Goal: Task Accomplishment & Management: Manage account settings

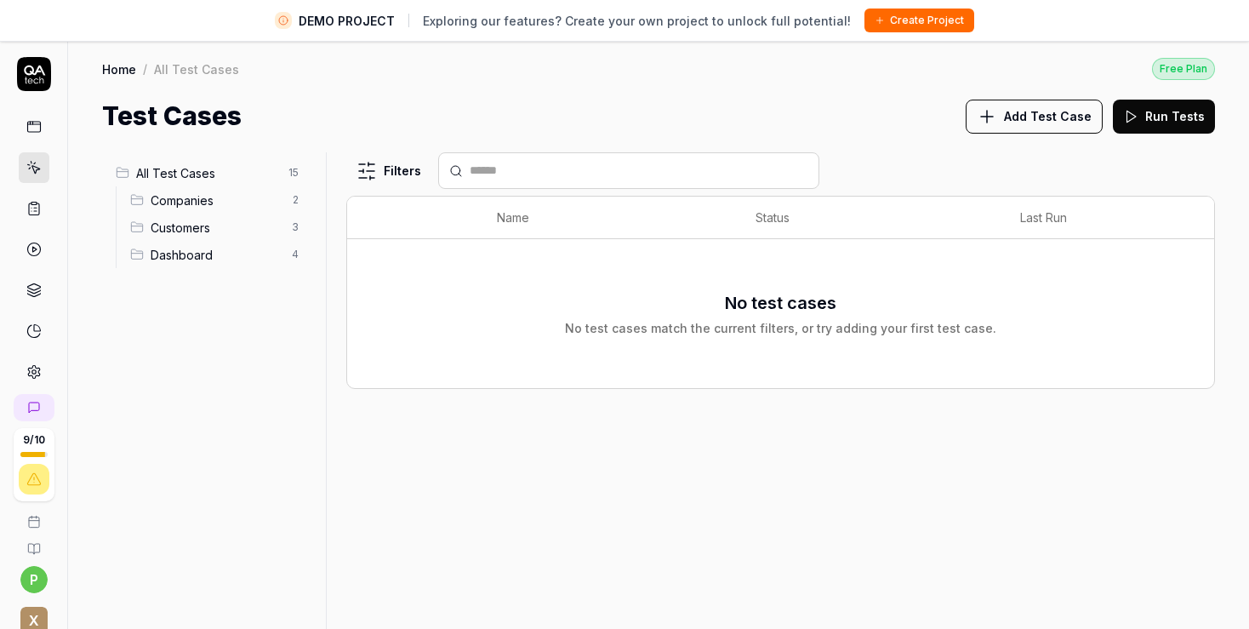
click at [1060, 118] on span "Add Test Case" at bounding box center [1048, 116] width 88 height 18
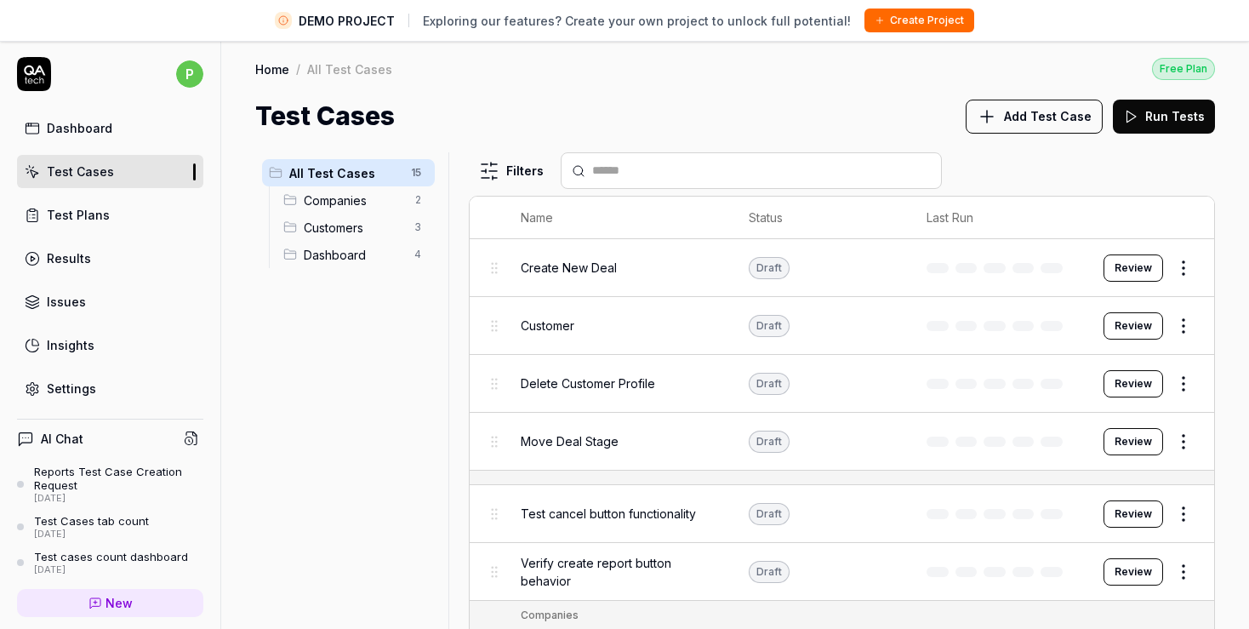
scroll to position [218, 0]
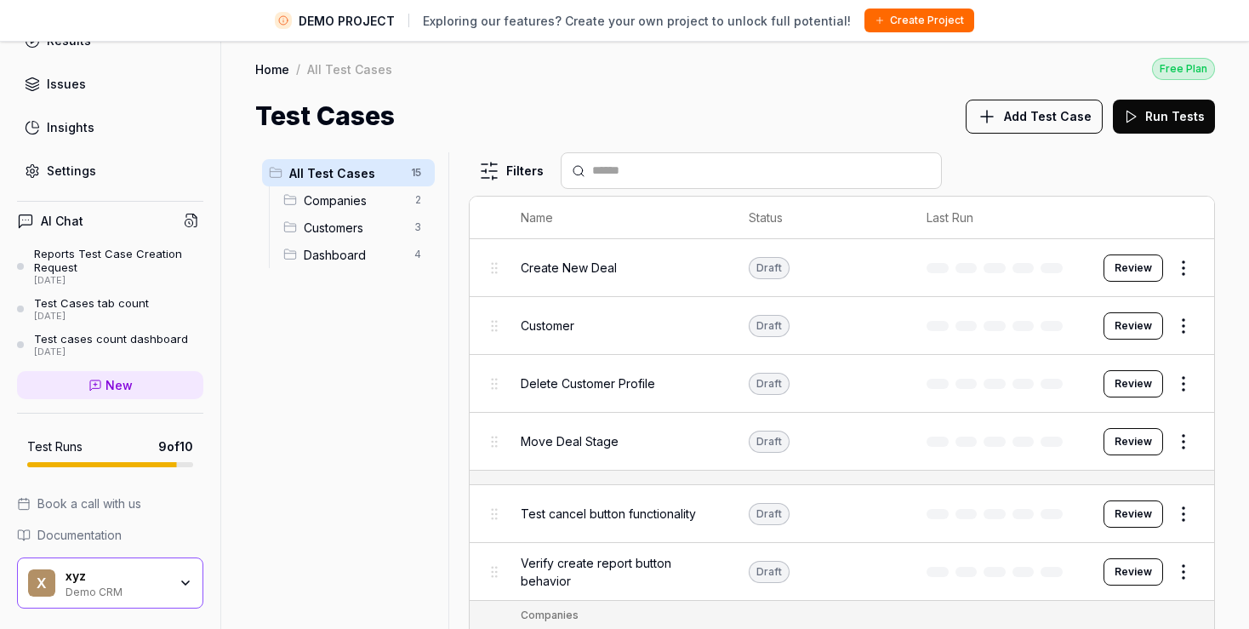
click at [92, 537] on span "Documentation" at bounding box center [79, 535] width 84 height 18
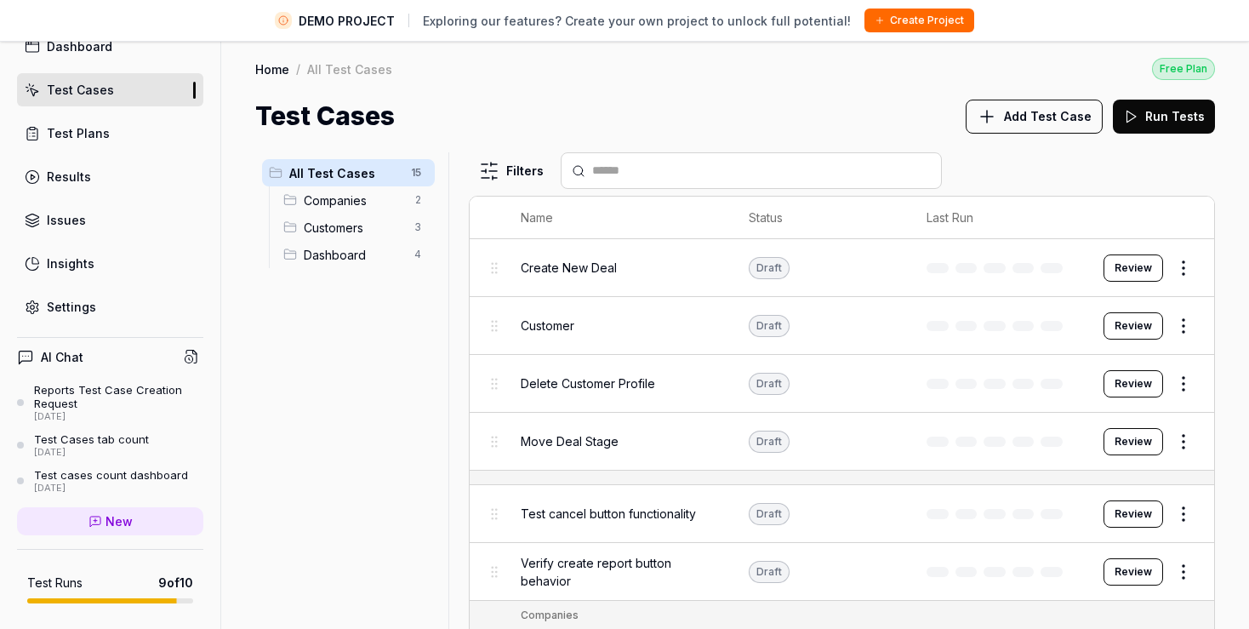
scroll to position [22, 0]
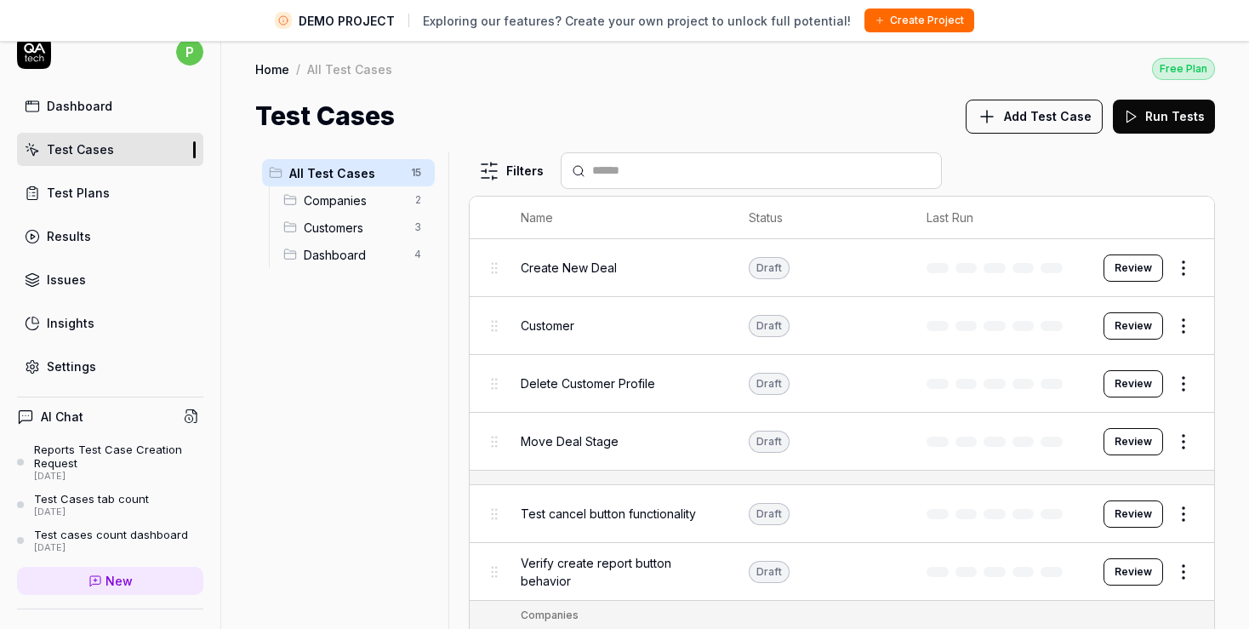
click at [77, 366] on div "Settings" at bounding box center [71, 366] width 49 height 18
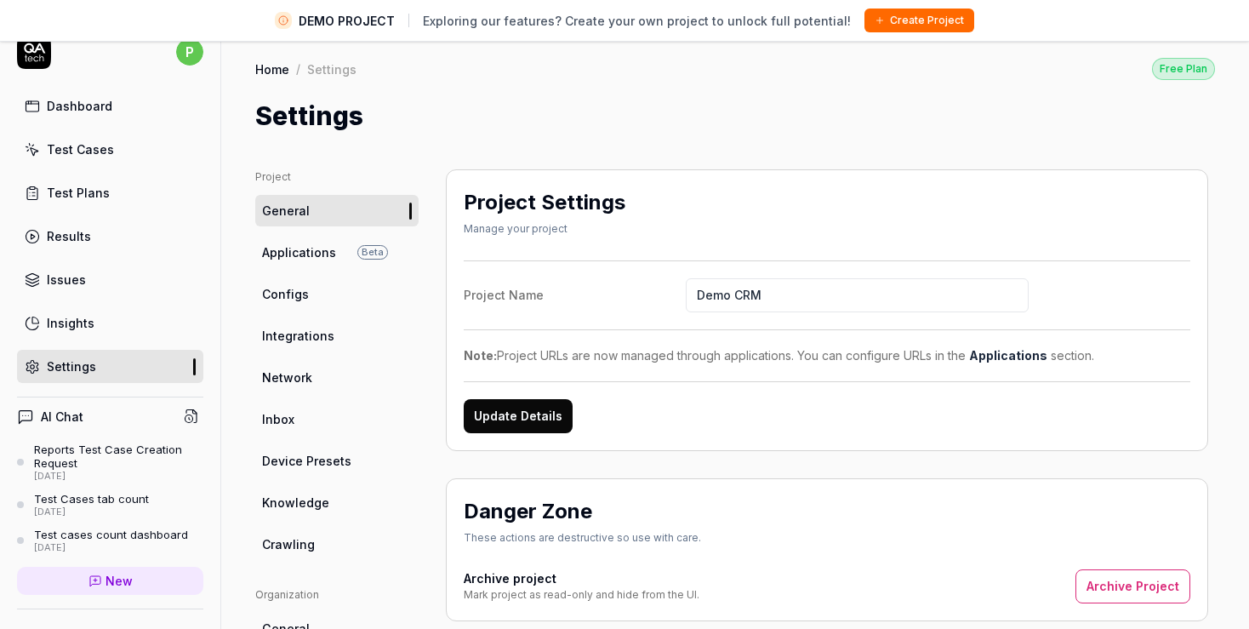
click at [297, 254] on span "Applications" at bounding box center [299, 252] width 74 height 18
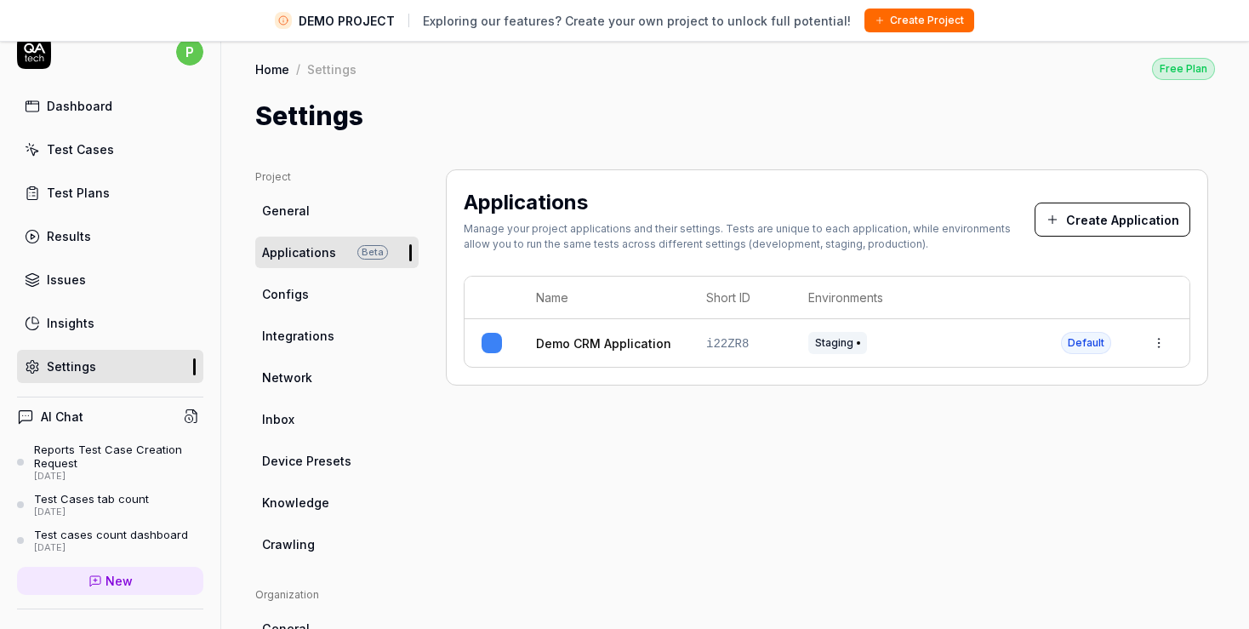
click at [297, 298] on span "Configs" at bounding box center [285, 294] width 47 height 18
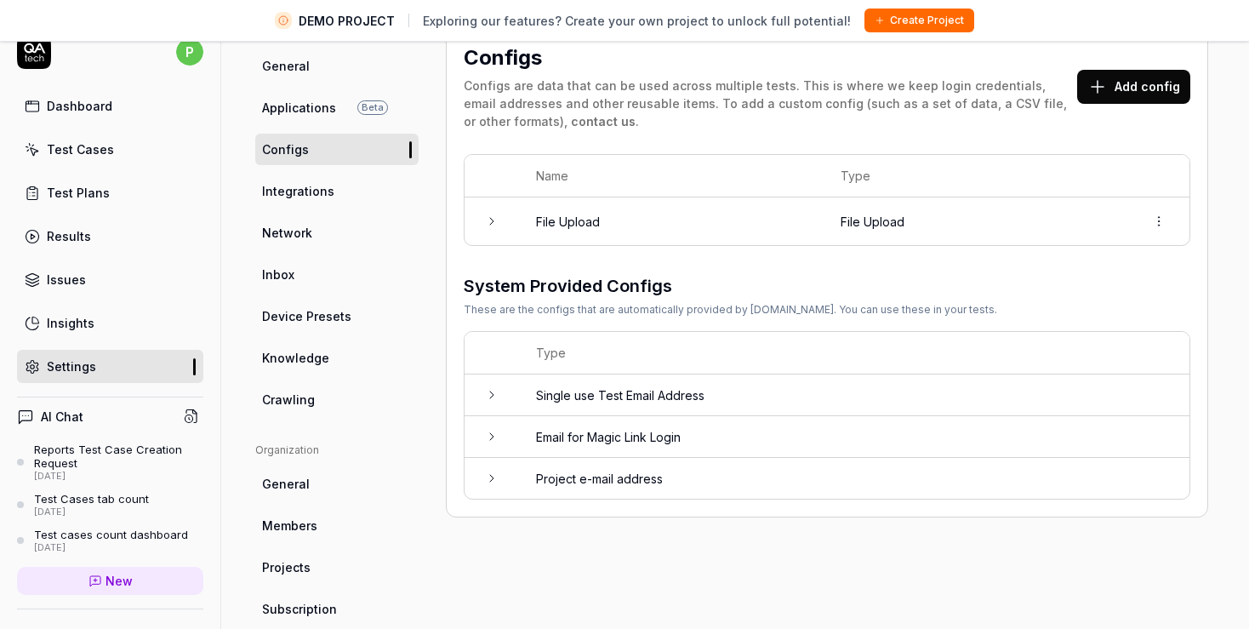
scroll to position [98, 0]
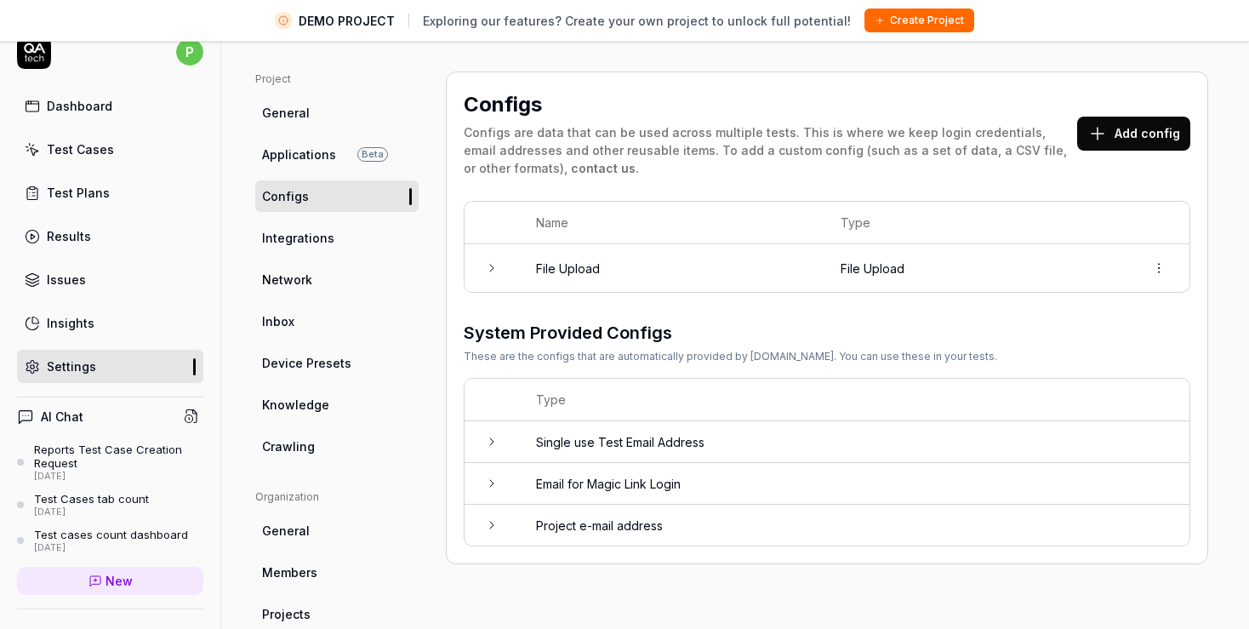
click at [496, 436] on icon at bounding box center [492, 442] width 14 height 14
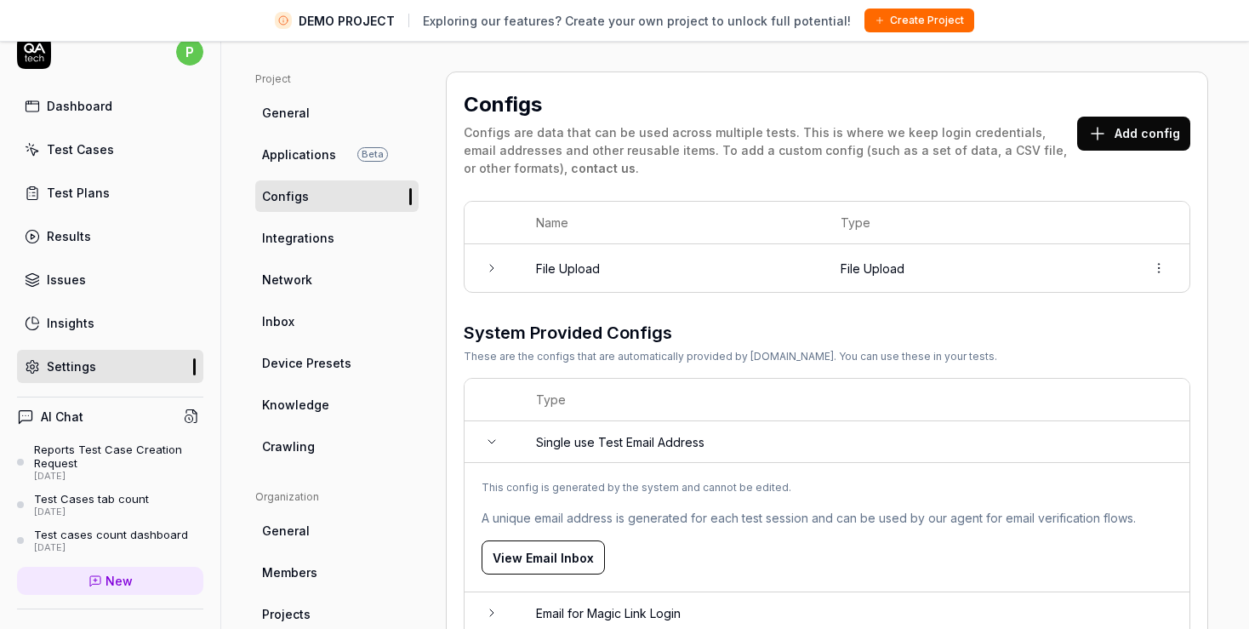
click at [496, 436] on icon at bounding box center [492, 442] width 14 height 14
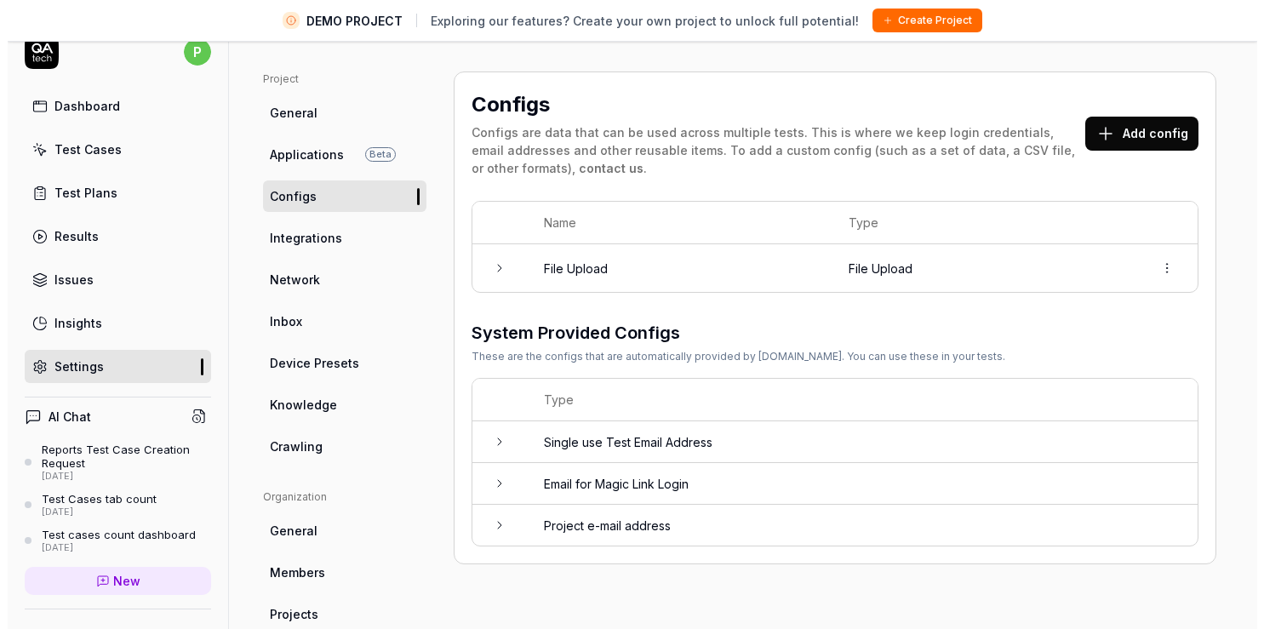
scroll to position [0, 0]
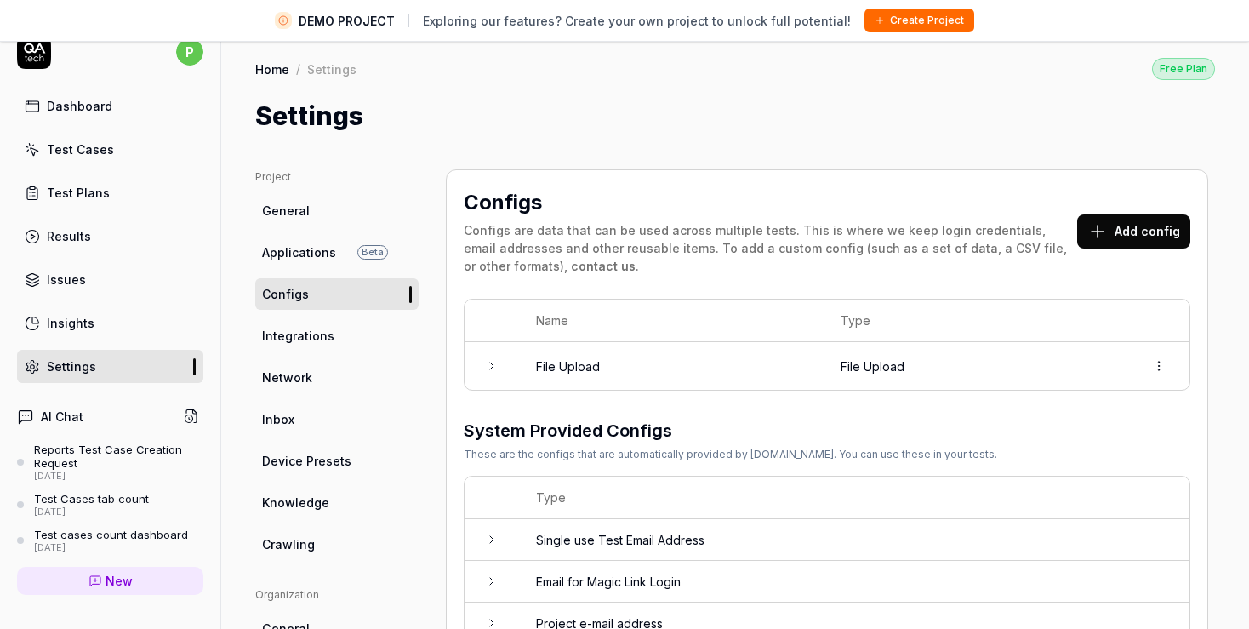
click at [314, 254] on span "Applications" at bounding box center [299, 252] width 74 height 18
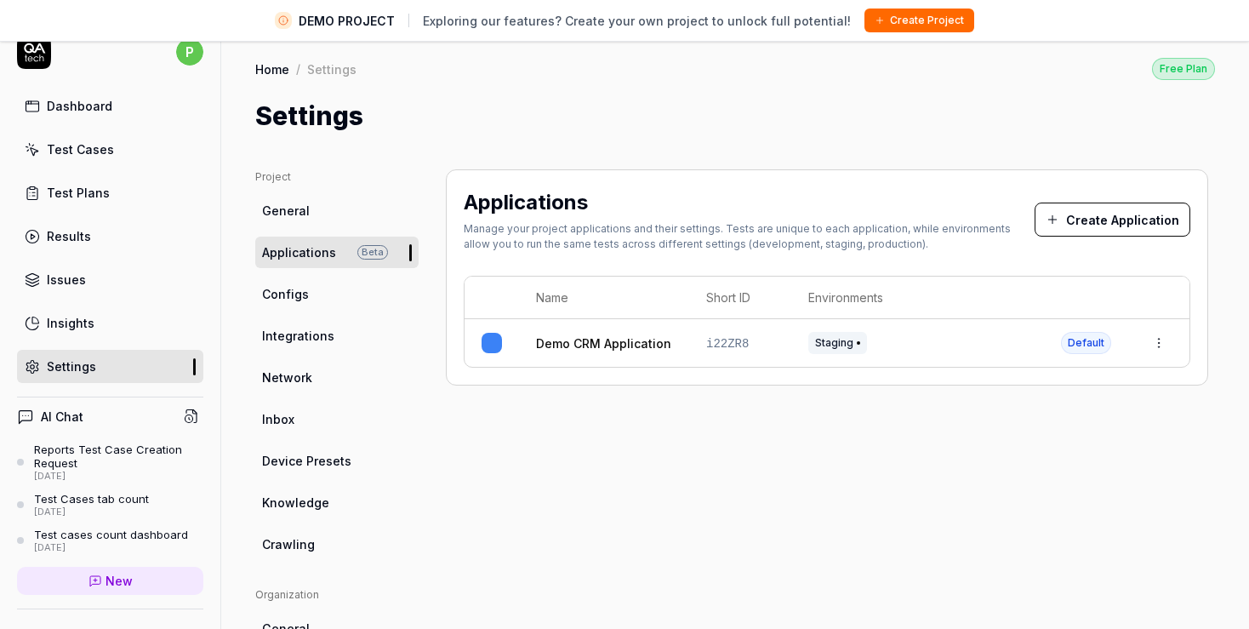
click at [325, 298] on link "Configs" at bounding box center [336, 293] width 163 height 31
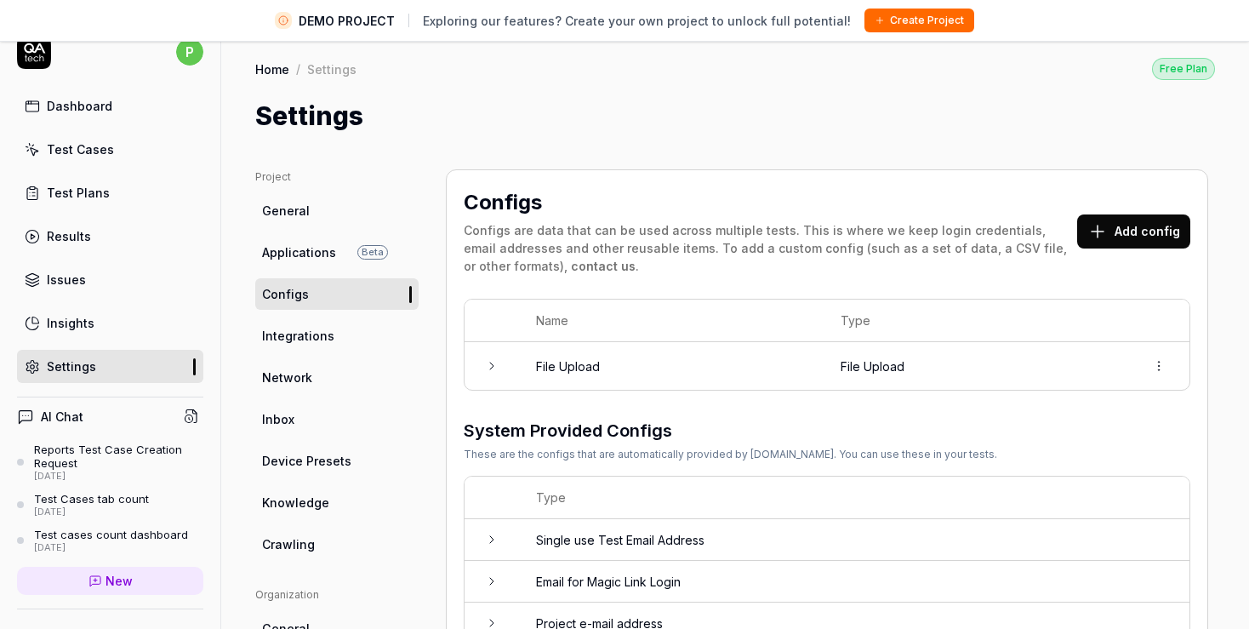
click at [1132, 217] on button "Add config" at bounding box center [1133, 231] width 113 height 34
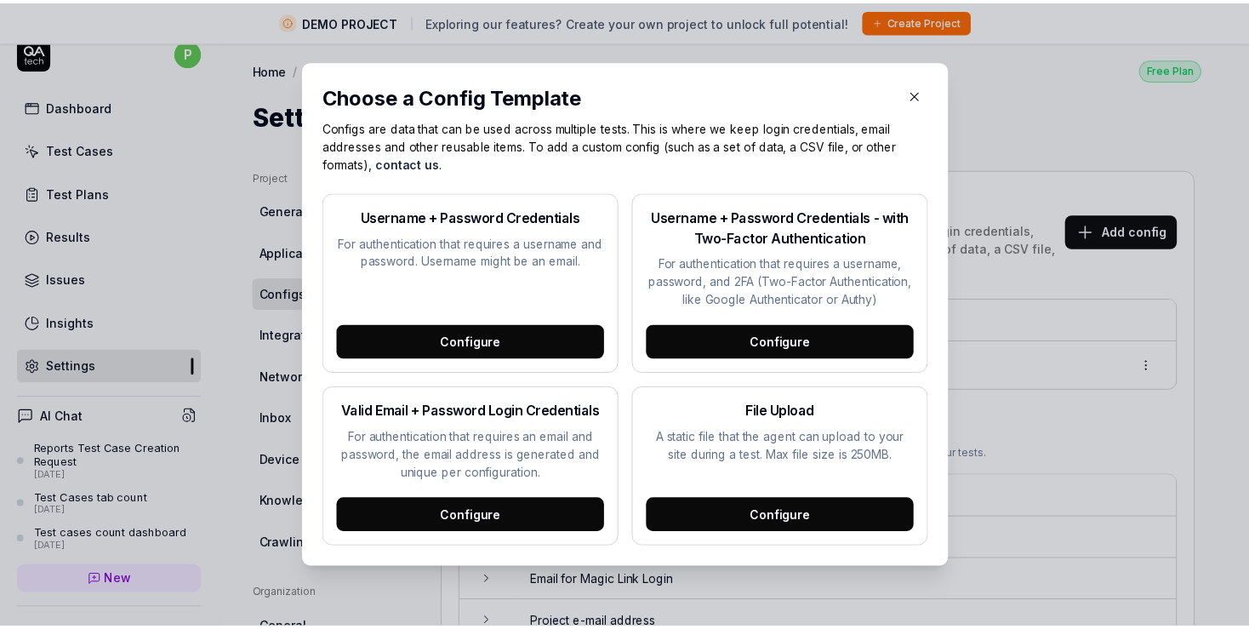
scroll to position [22, 0]
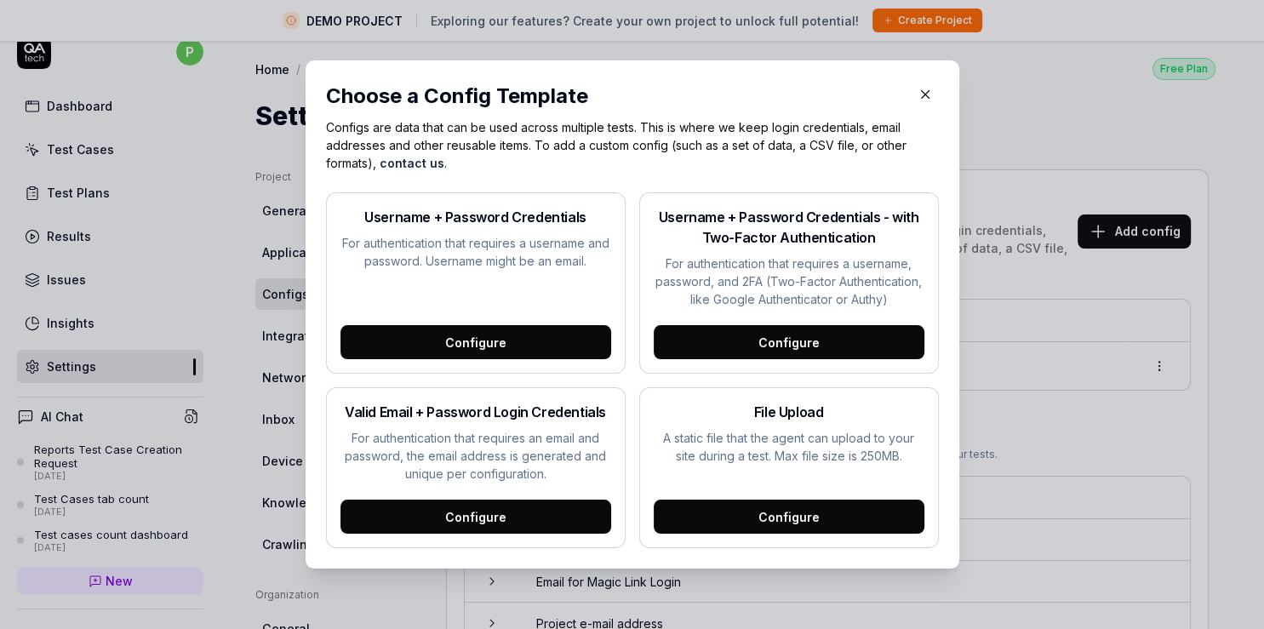
click at [923, 97] on icon "button" at bounding box center [924, 94] width 15 height 15
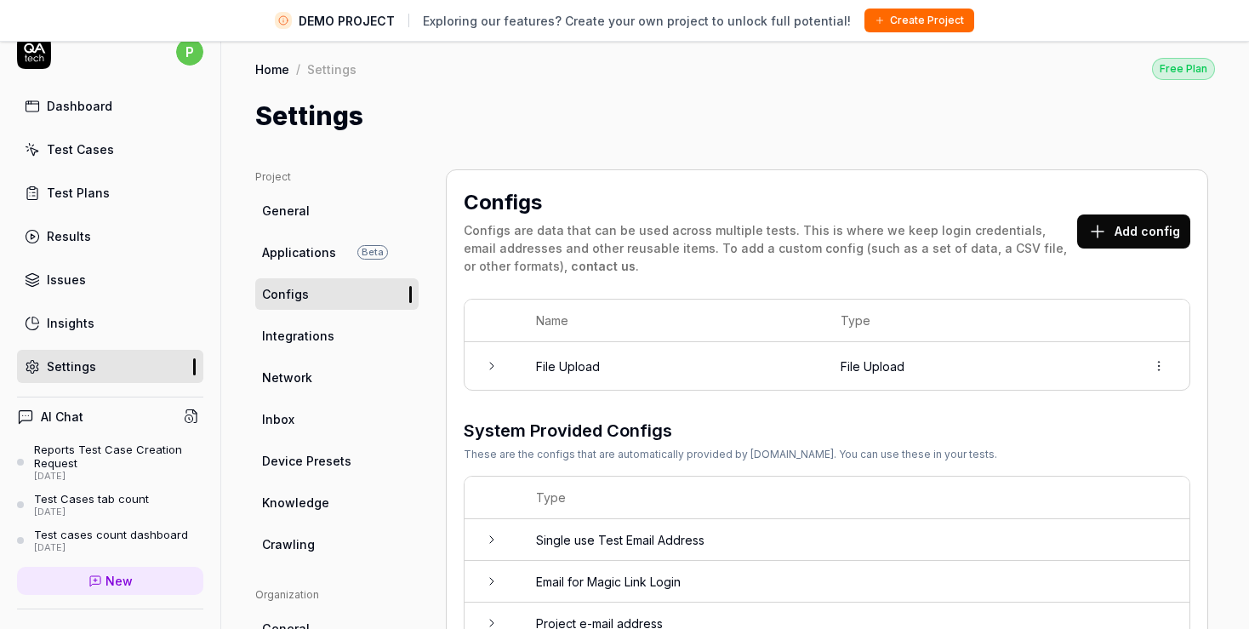
scroll to position [98, 0]
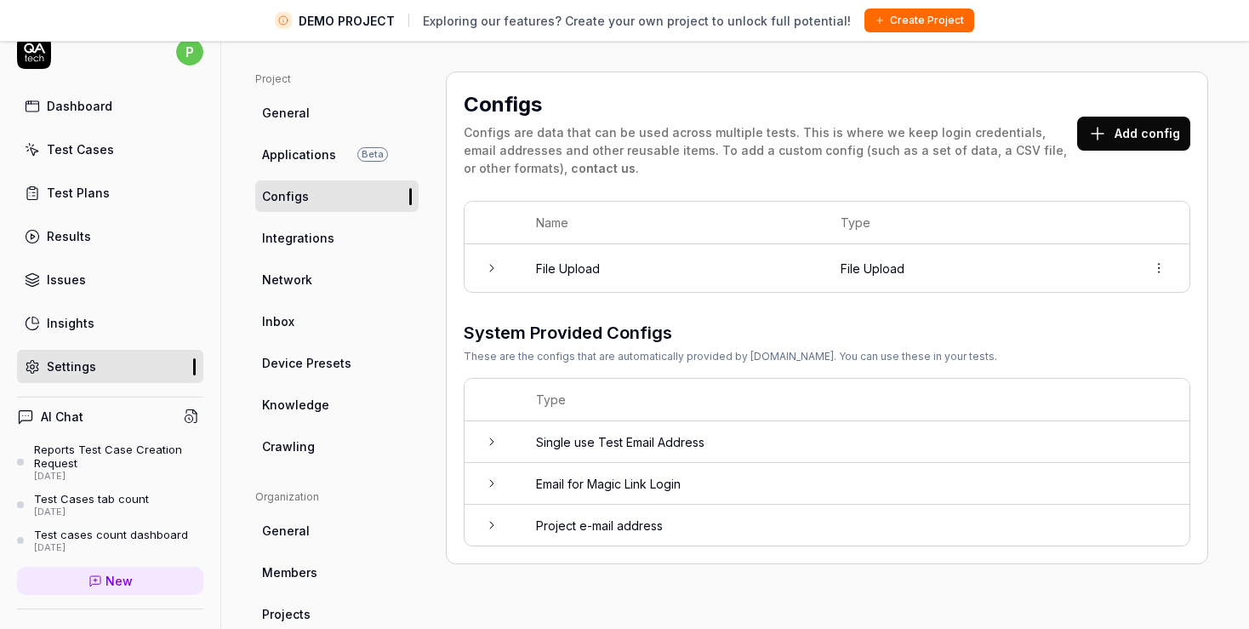
click at [485, 442] on icon at bounding box center [492, 442] width 14 height 14
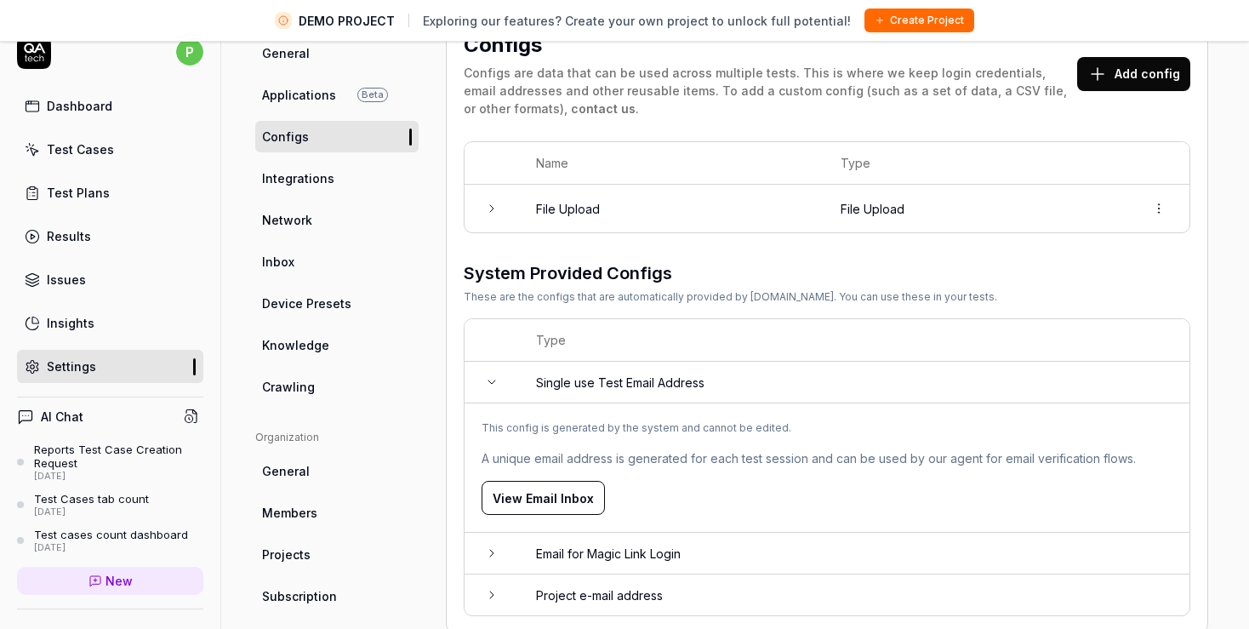
scroll to position [196, 0]
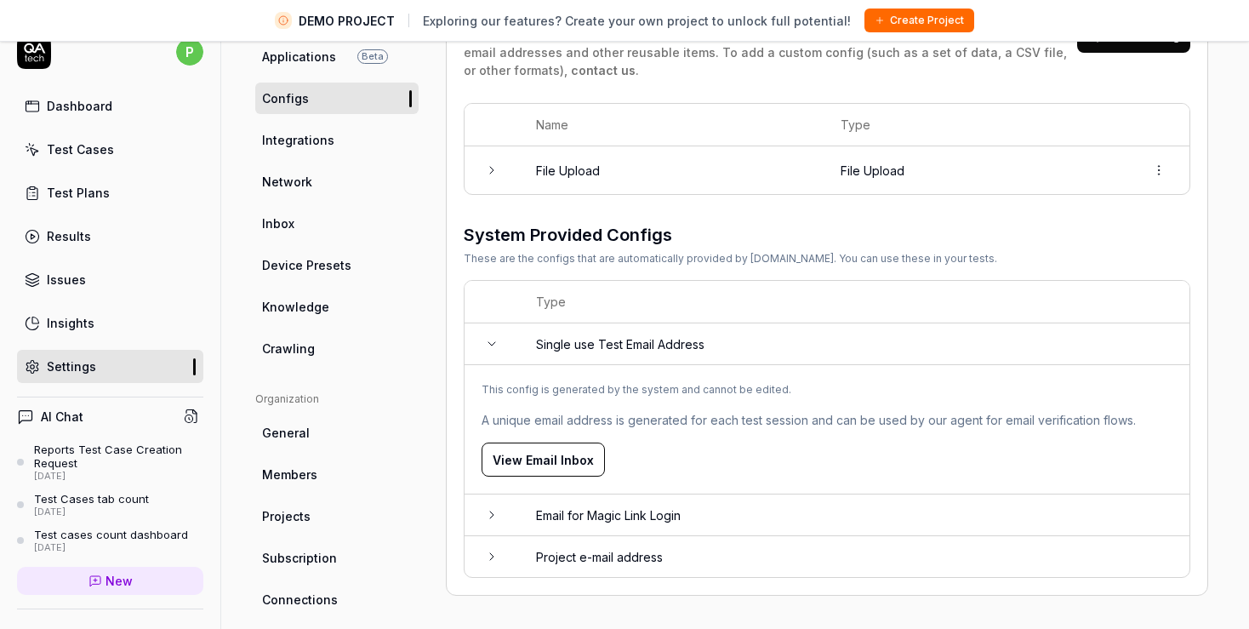
click at [487, 344] on icon at bounding box center [492, 344] width 14 height 14
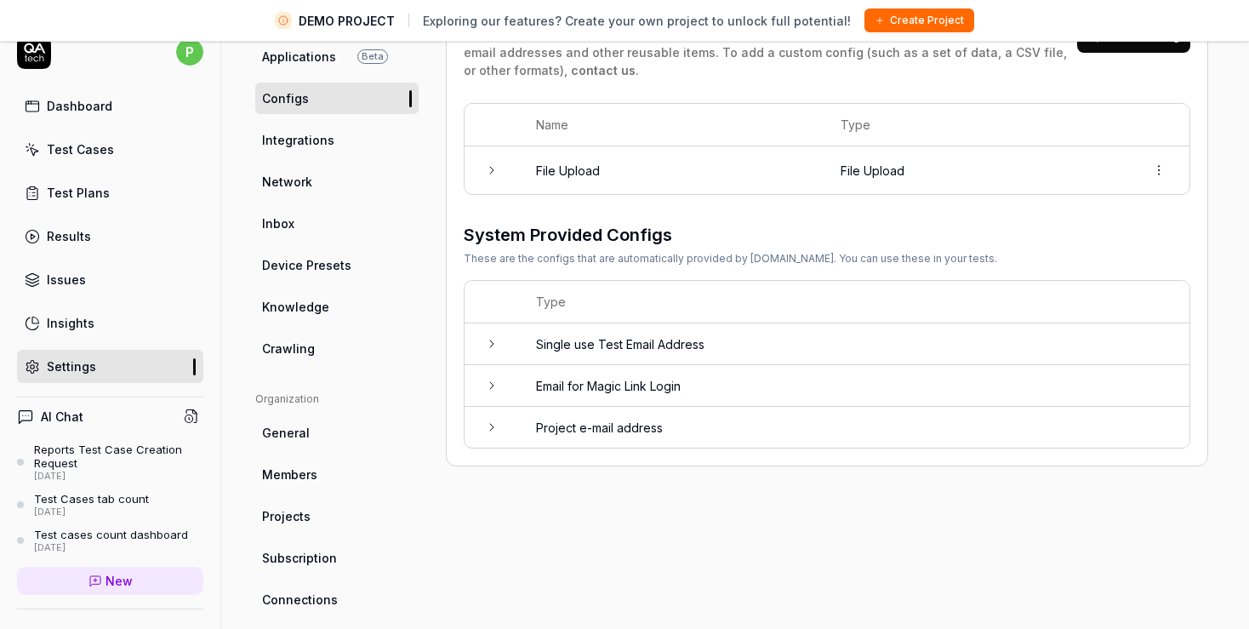
click at [487, 344] on icon at bounding box center [492, 344] width 14 height 14
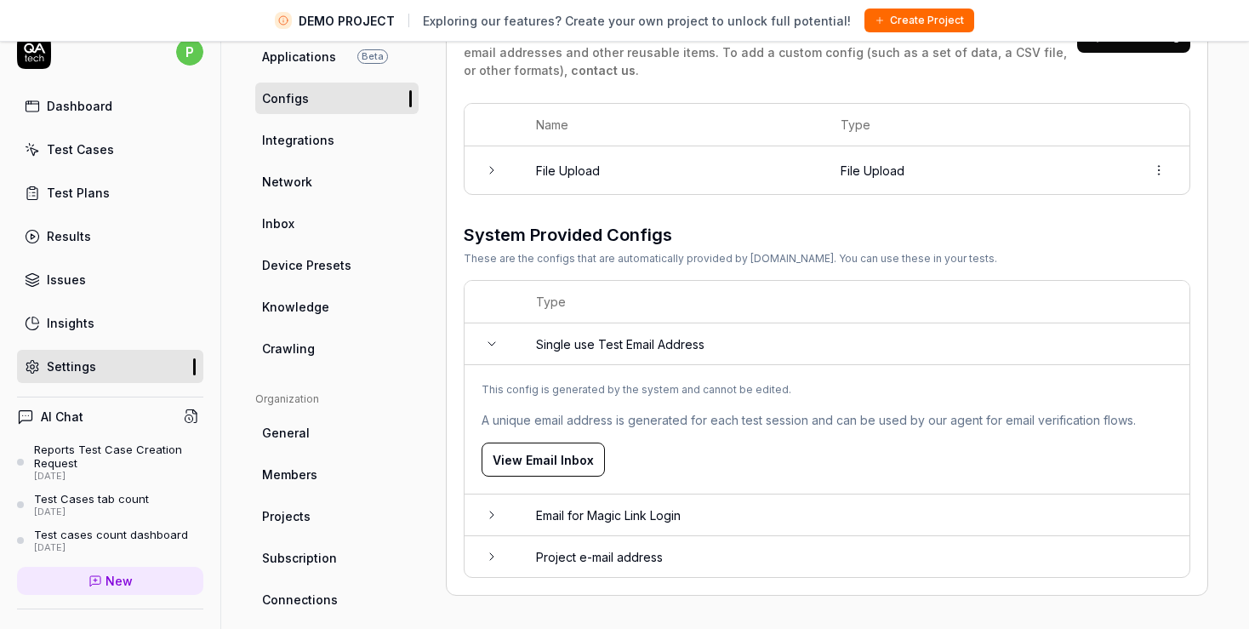
click at [543, 460] on button "View Email Inbox" at bounding box center [543, 460] width 123 height 34
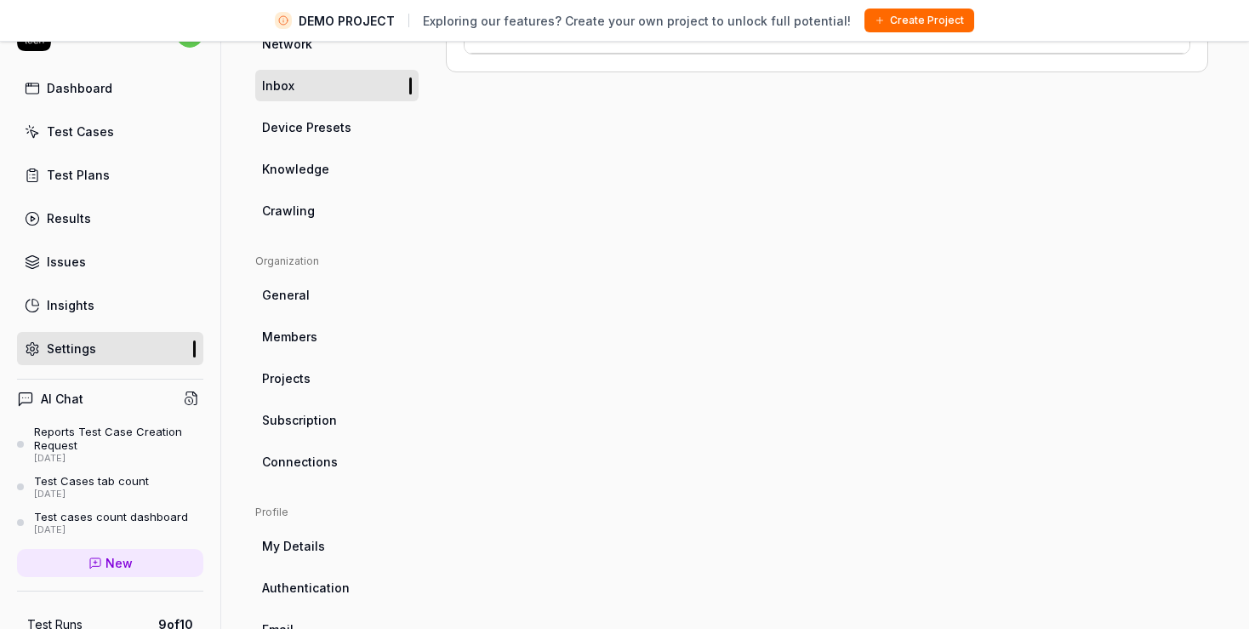
click at [121, 349] on link "Settings" at bounding box center [110, 348] width 186 height 33
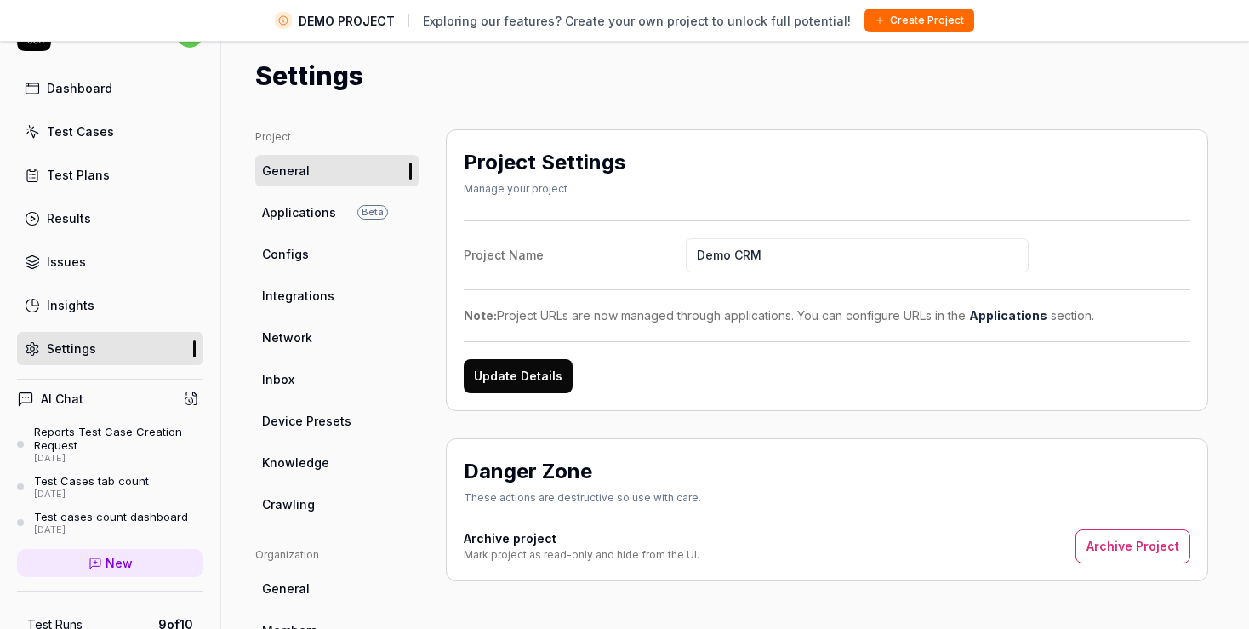
click at [307, 257] on link "Configs" at bounding box center [336, 253] width 163 height 31
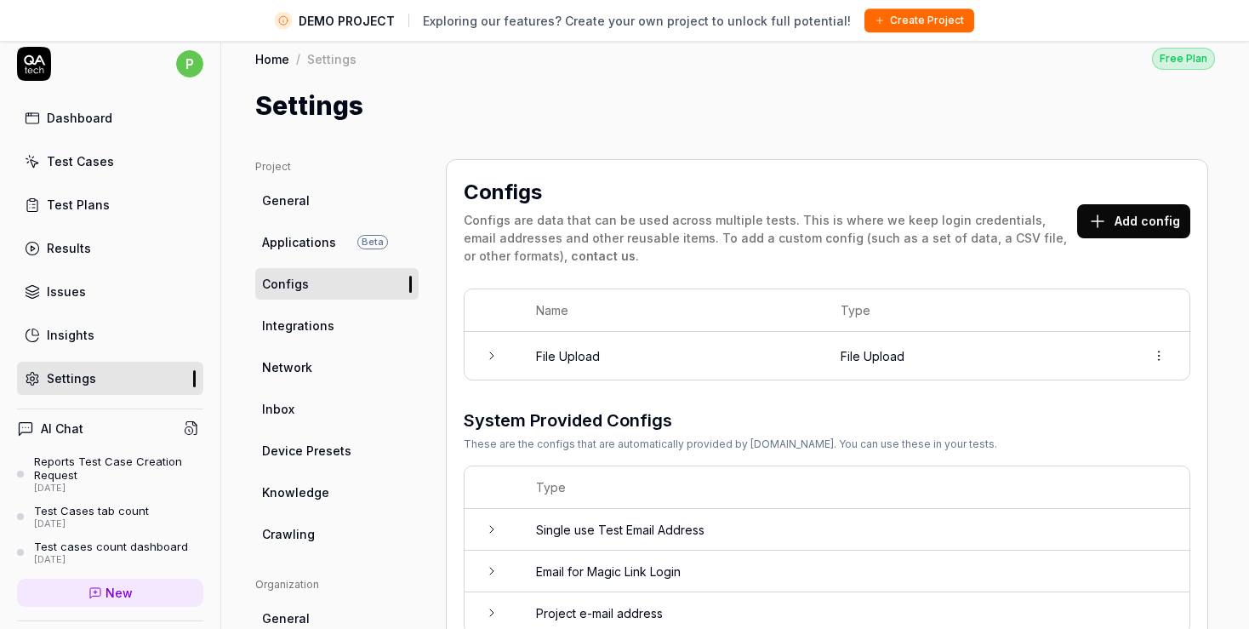
scroll to position [40, 0]
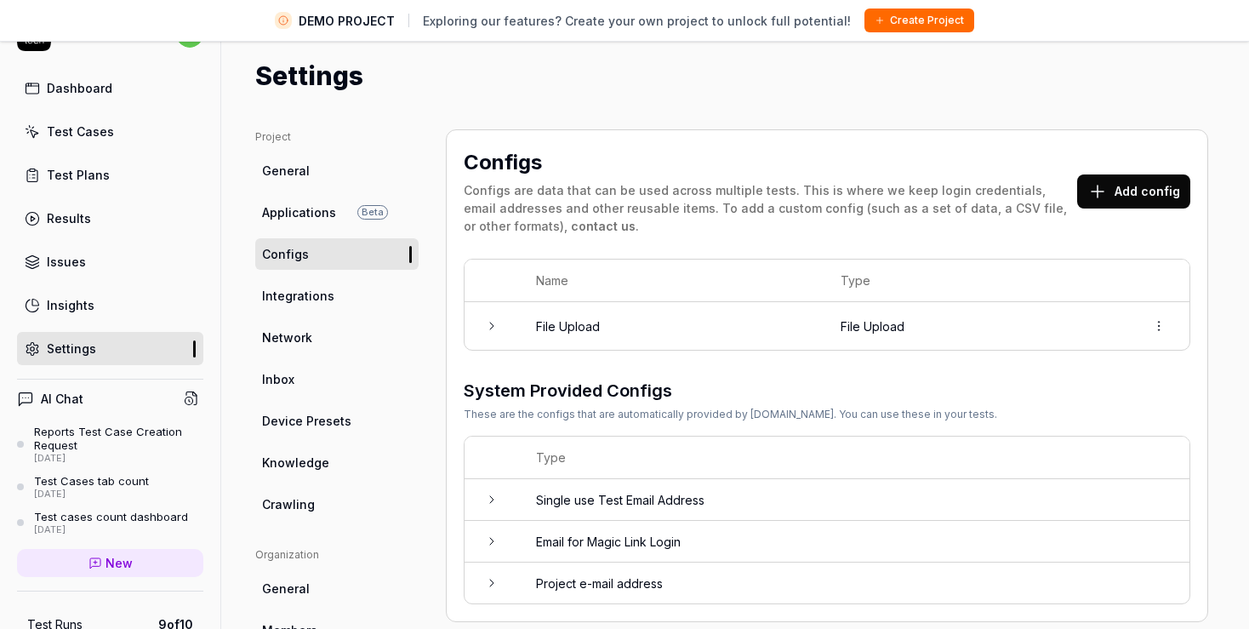
click at [494, 329] on icon at bounding box center [492, 326] width 14 height 14
